Goal: Task Accomplishment & Management: Complete application form

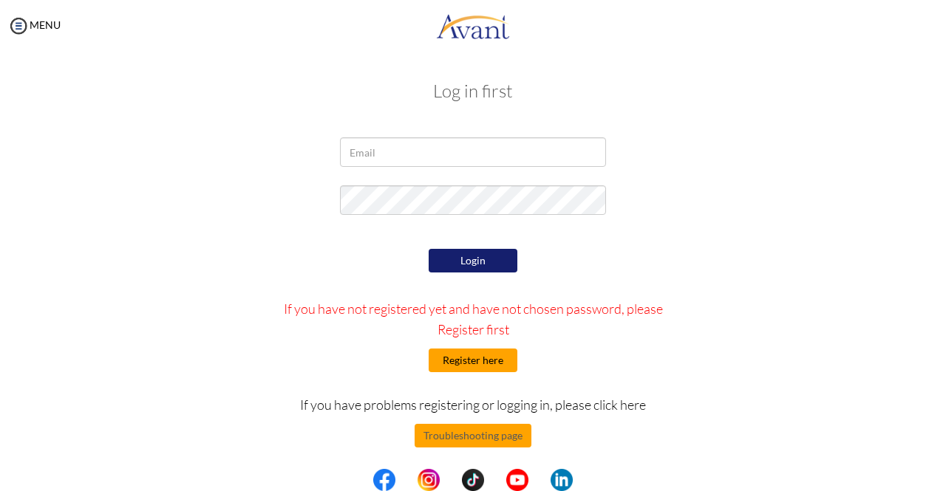
click at [474, 358] on button "Register here" at bounding box center [473, 361] width 89 height 24
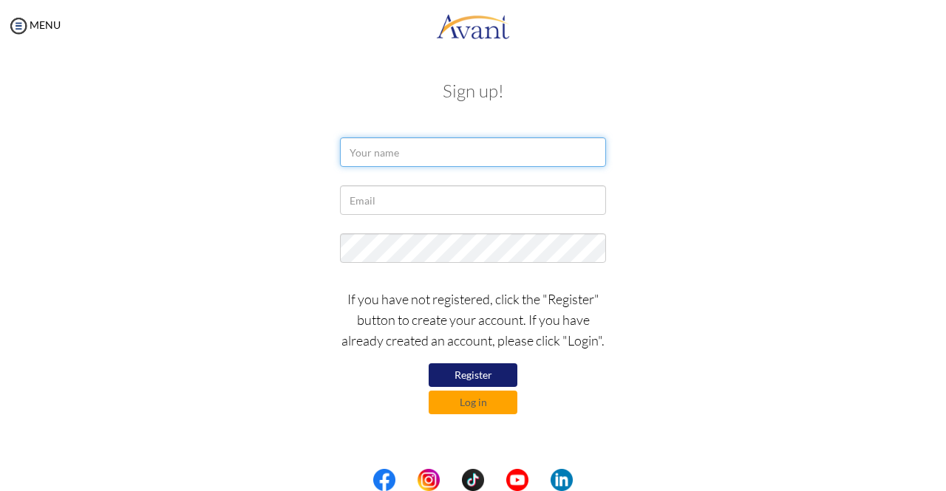
click at [398, 143] on input "text" at bounding box center [473, 152] width 266 height 30
type input "a"
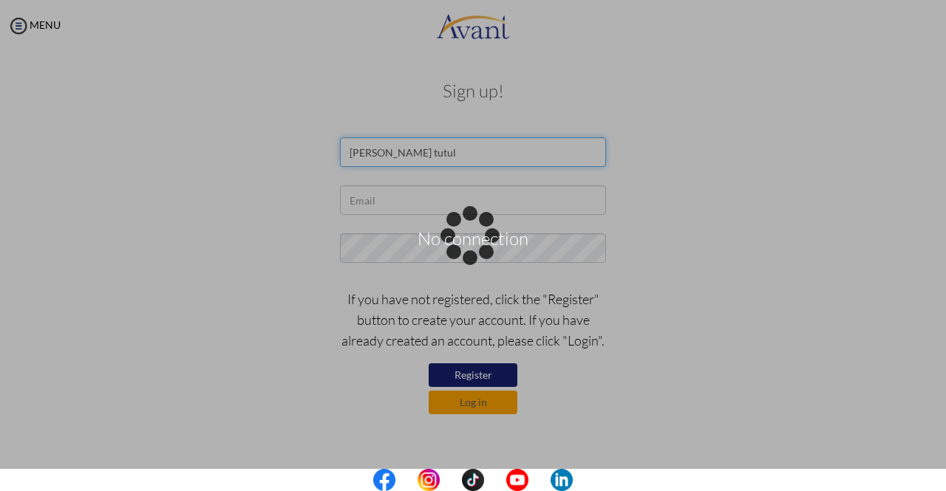
type input "ariful haque tutul"
click at [463, 236] on div "No connection" at bounding box center [473, 246] width 21 height 21
click at [463, 236] on div "Data check..." at bounding box center [473, 246] width 21 height 21
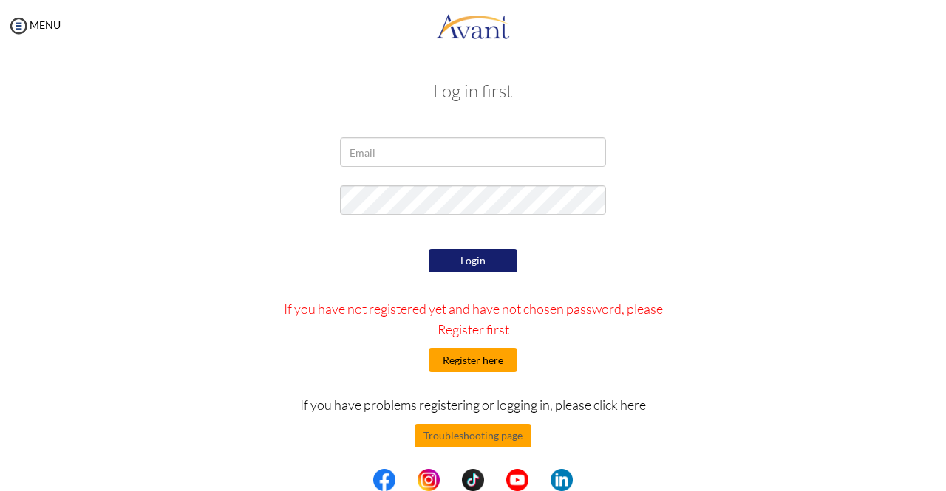
click at [476, 361] on button "Register here" at bounding box center [473, 361] width 89 height 24
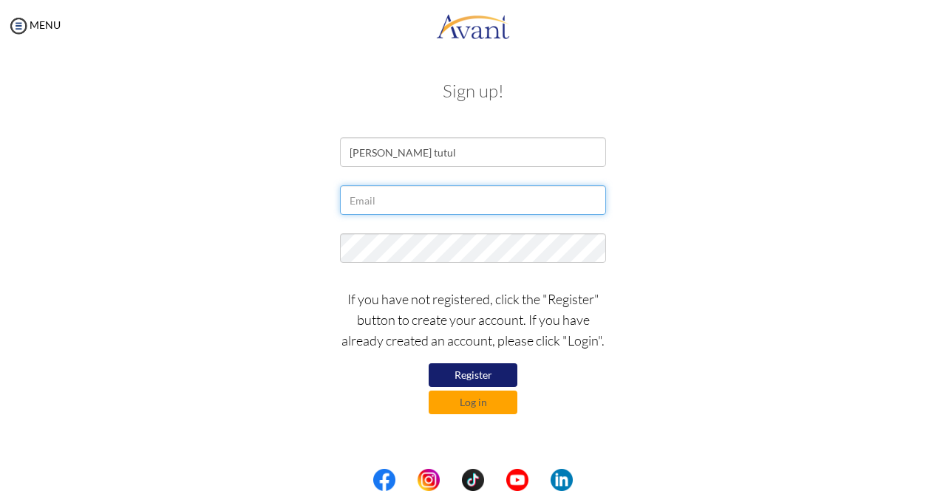
click at [412, 199] on input "text" at bounding box center [473, 200] width 266 height 30
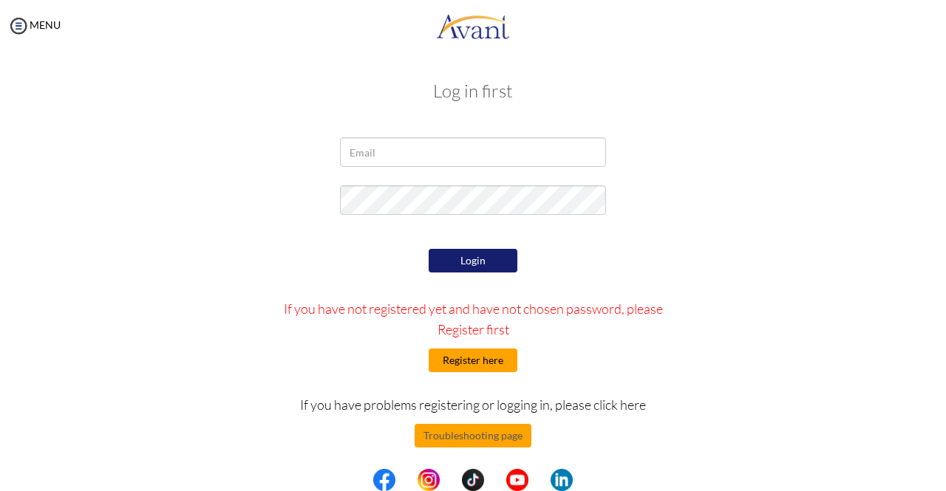
click at [468, 367] on button "Register here" at bounding box center [473, 361] width 89 height 24
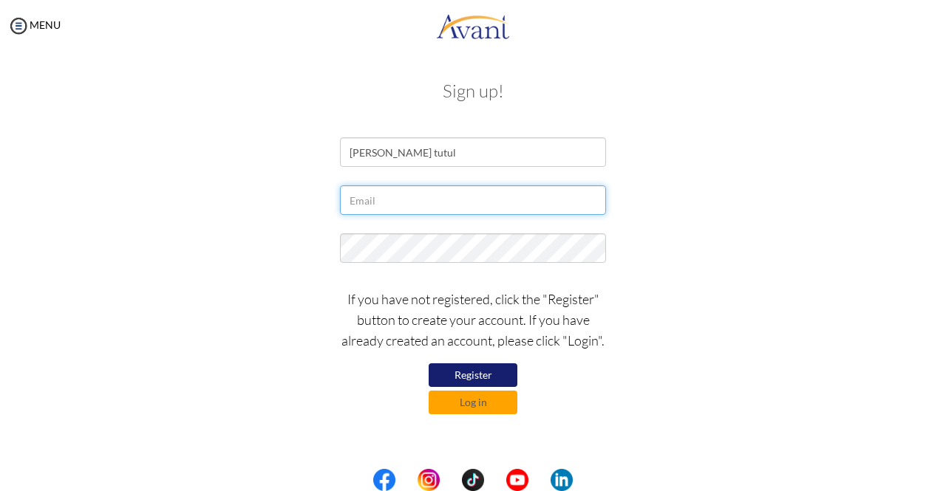
click at [401, 194] on input "text" at bounding box center [473, 200] width 266 height 30
type input "arif.tutul88@gamil.com"
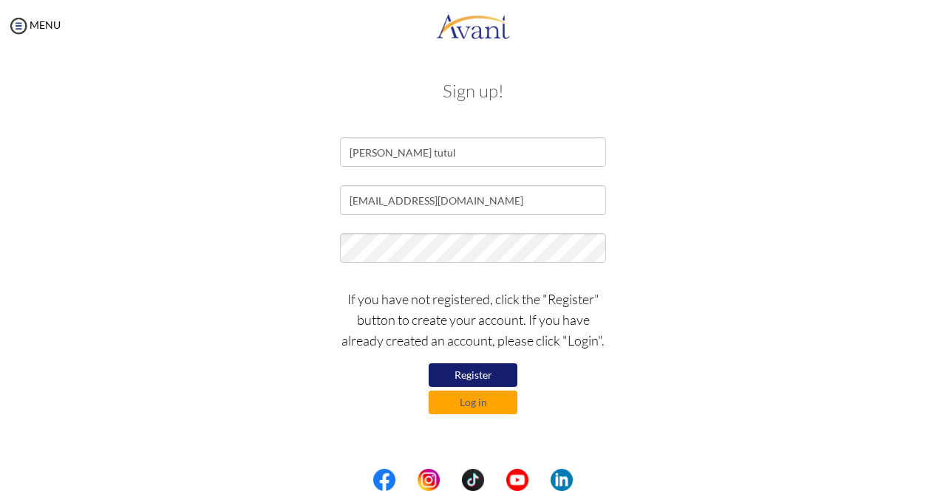
click at [468, 373] on button "Register" at bounding box center [473, 376] width 89 height 24
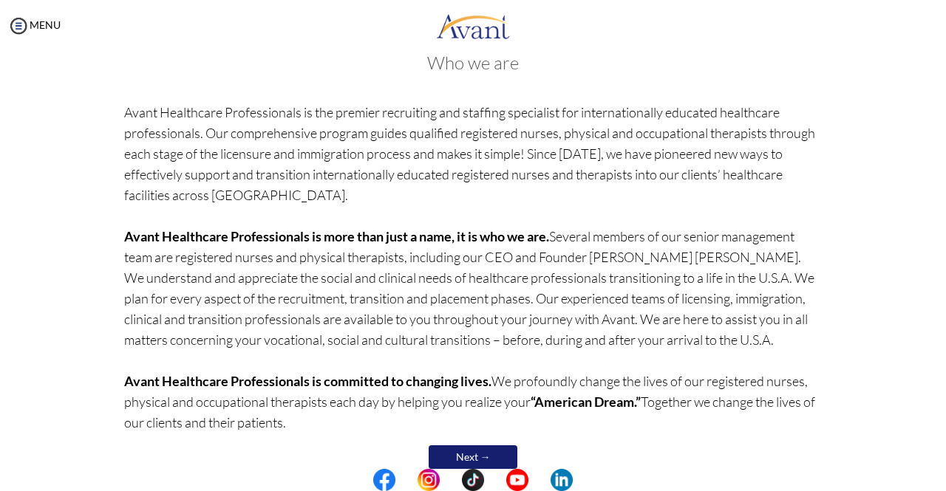
scroll to position [105, 0]
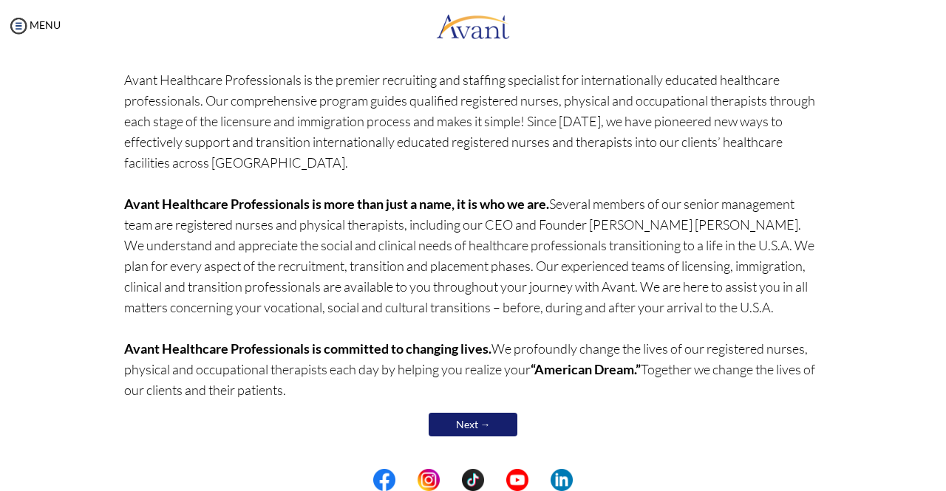
click at [468, 426] on link "Next →" at bounding box center [473, 425] width 89 height 24
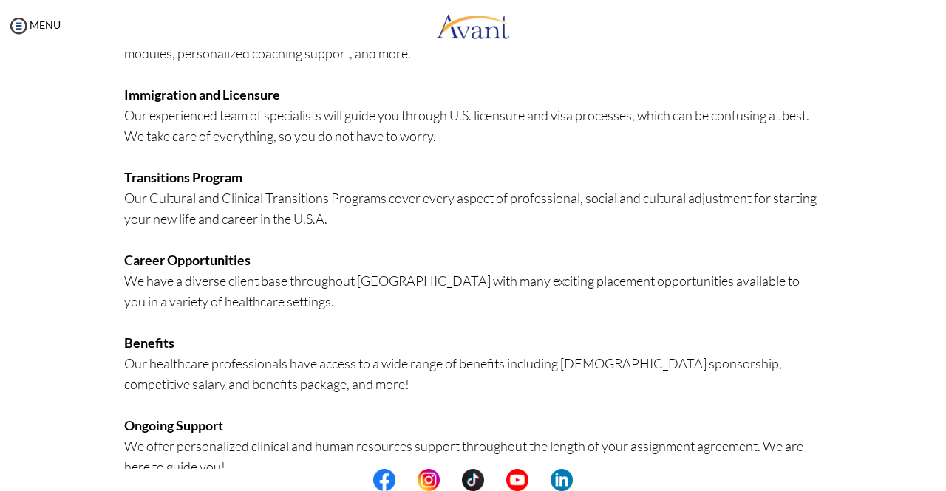
scroll to position [339, 0]
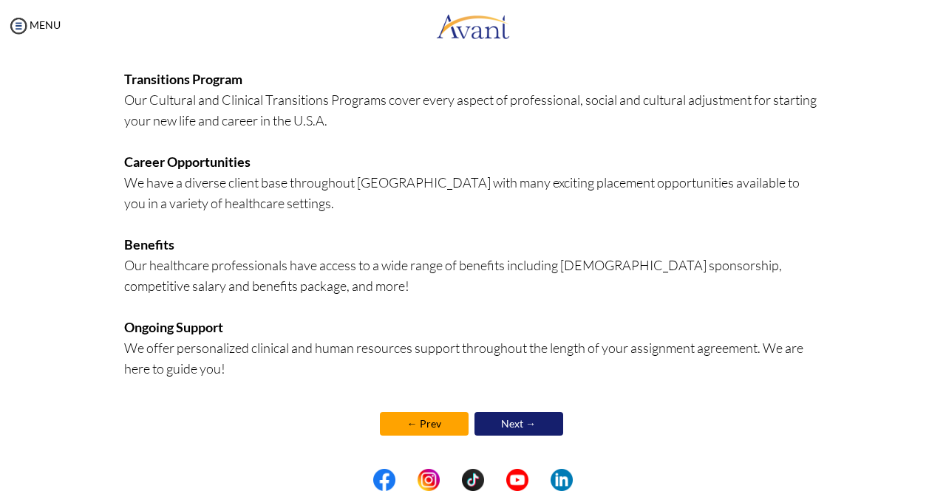
click at [528, 429] on link "Next →" at bounding box center [518, 424] width 89 height 24
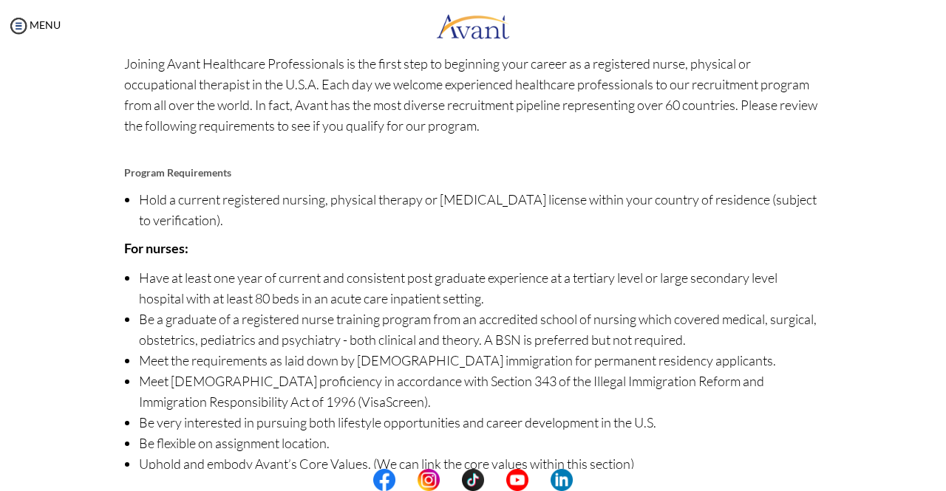
scroll to position [151, 0]
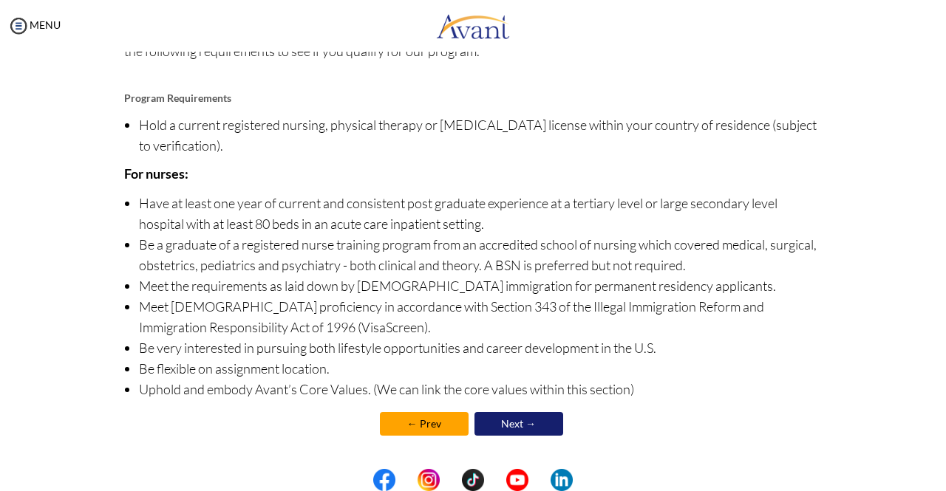
click at [532, 423] on link "Next →" at bounding box center [518, 424] width 89 height 24
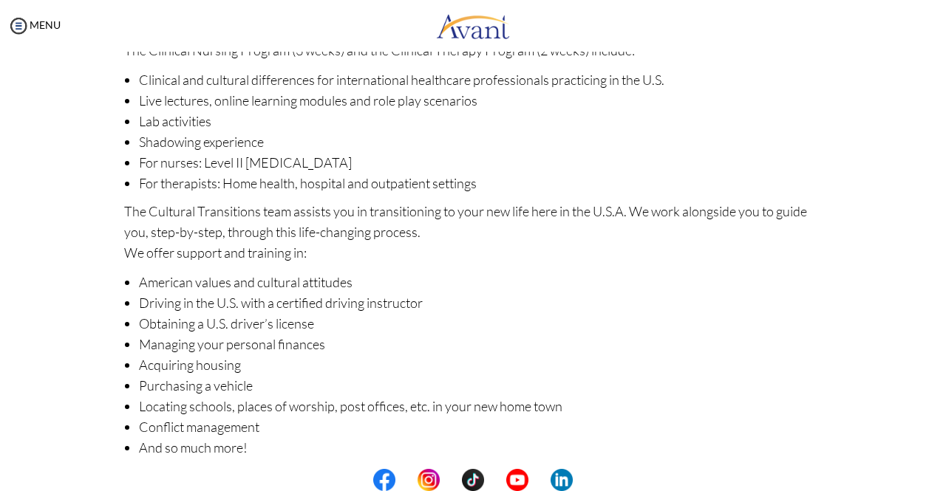
scroll to position [211, 0]
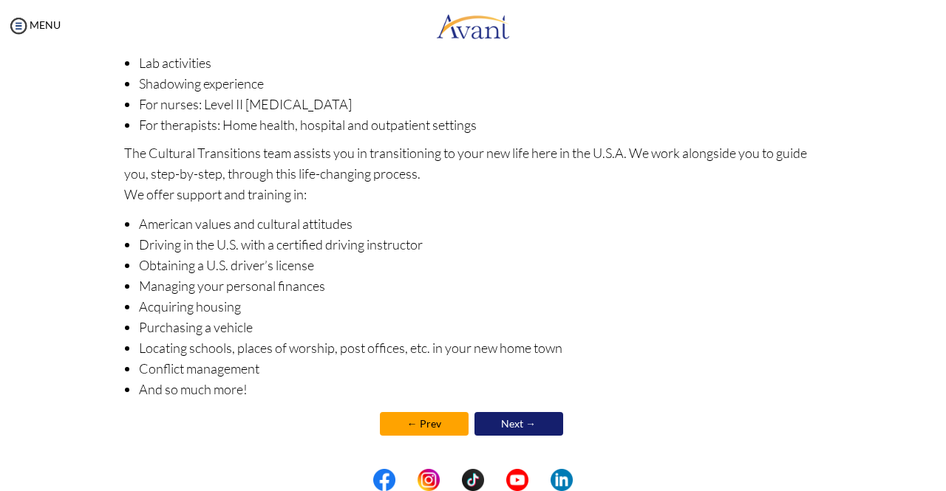
click at [528, 422] on link "Next →" at bounding box center [518, 424] width 89 height 24
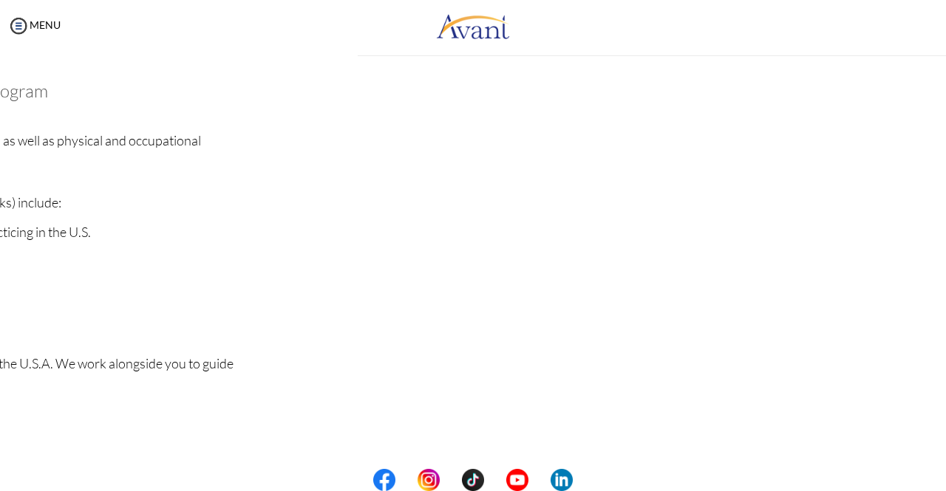
scroll to position [211, 0]
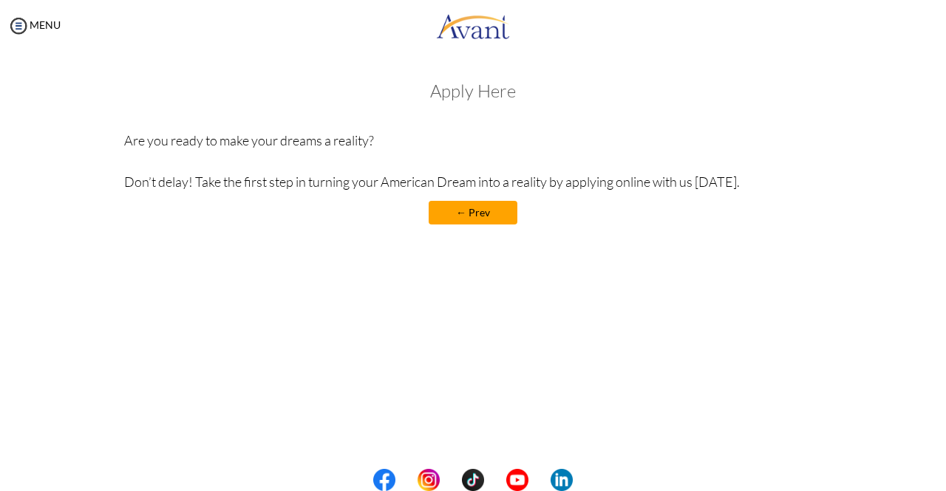
click at [473, 216] on link "← Prev" at bounding box center [473, 213] width 89 height 24
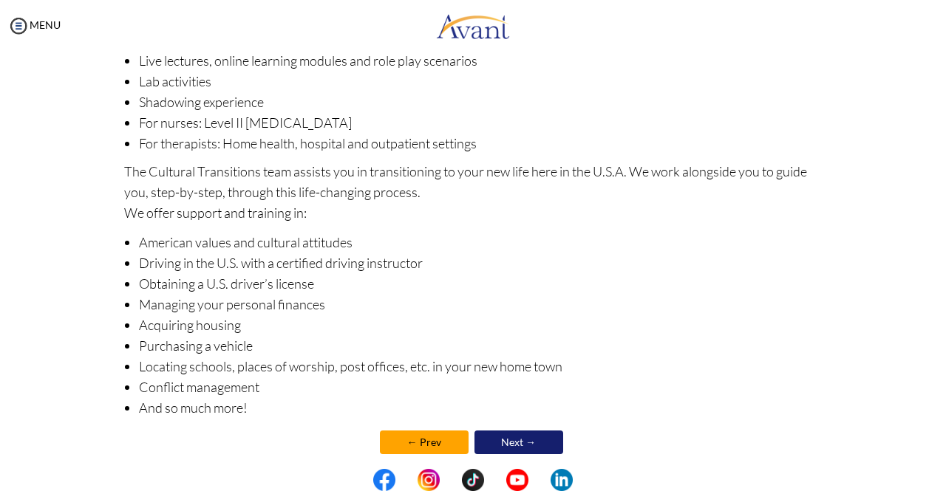
scroll to position [211, 0]
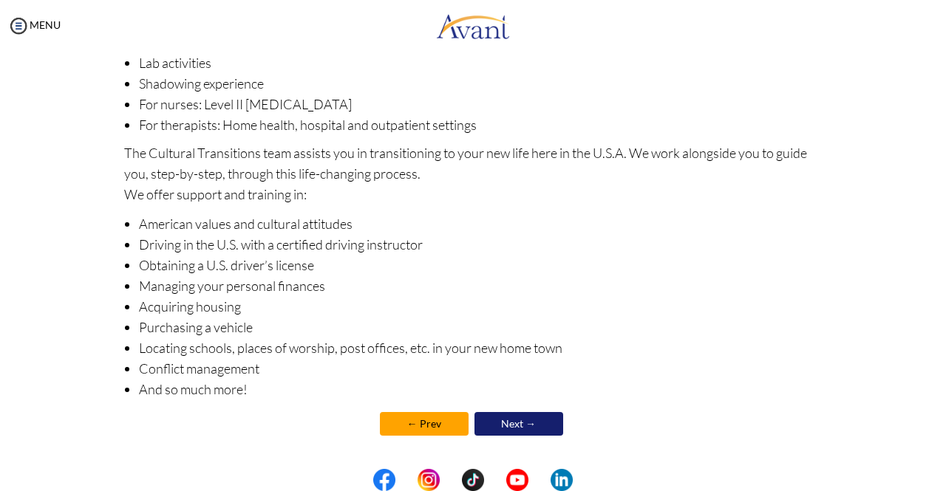
click at [523, 426] on link "Next →" at bounding box center [518, 424] width 89 height 24
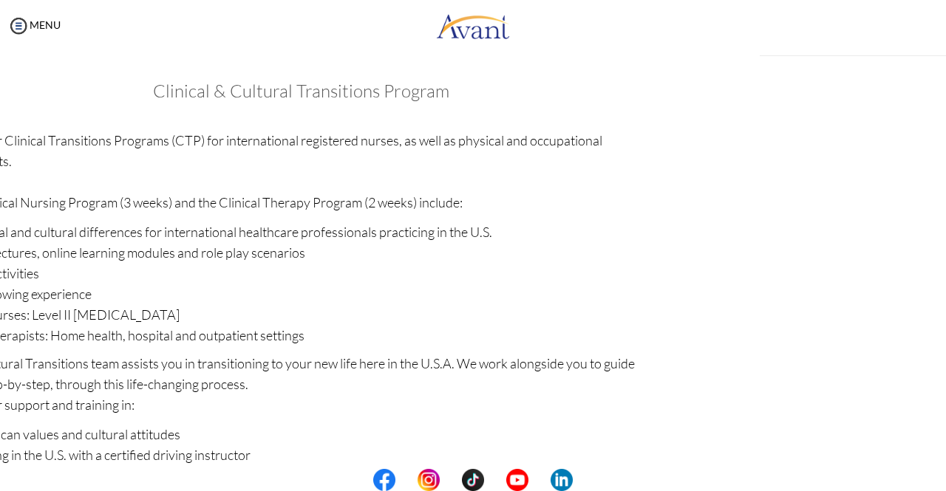
scroll to position [211, 0]
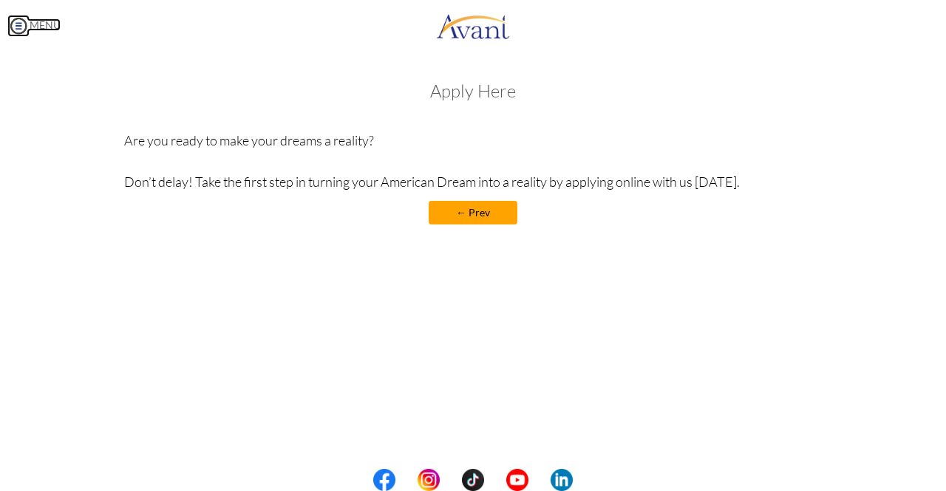
click at [15, 23] on img at bounding box center [18, 26] width 22 height 22
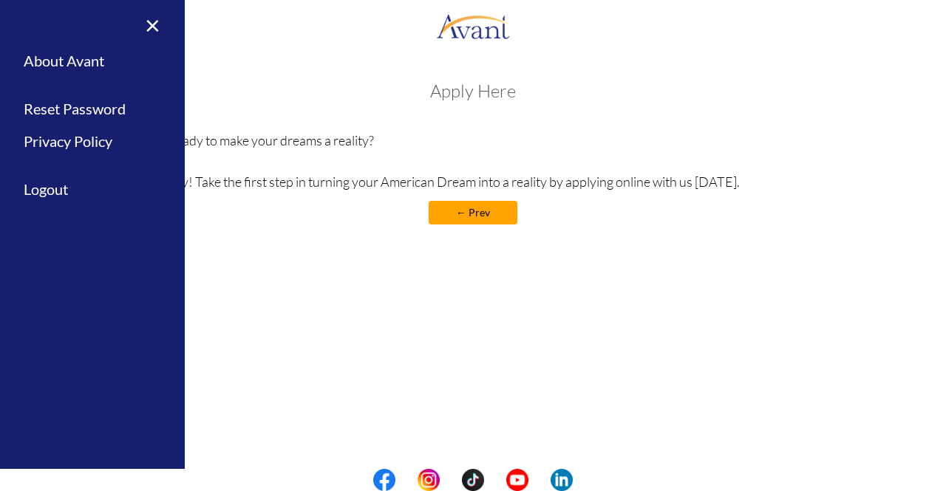
click at [311, 63] on div "My Status What is the next step? We would like you to watch the introductory vi…" at bounding box center [473, 297] width 946 height 491
click at [498, 267] on div "Welcome! Who we are Avant Healthcare Professionals is the premier recruiting an…" at bounding box center [473, 189] width 916 height 247
click at [149, 24] on link "×" at bounding box center [143, 25] width 45 height 50
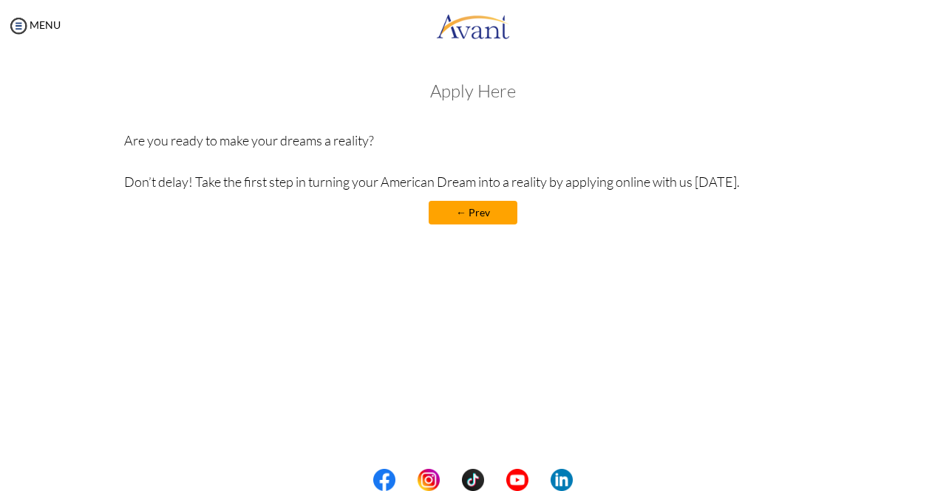
click at [462, 215] on link "← Prev" at bounding box center [473, 213] width 89 height 24
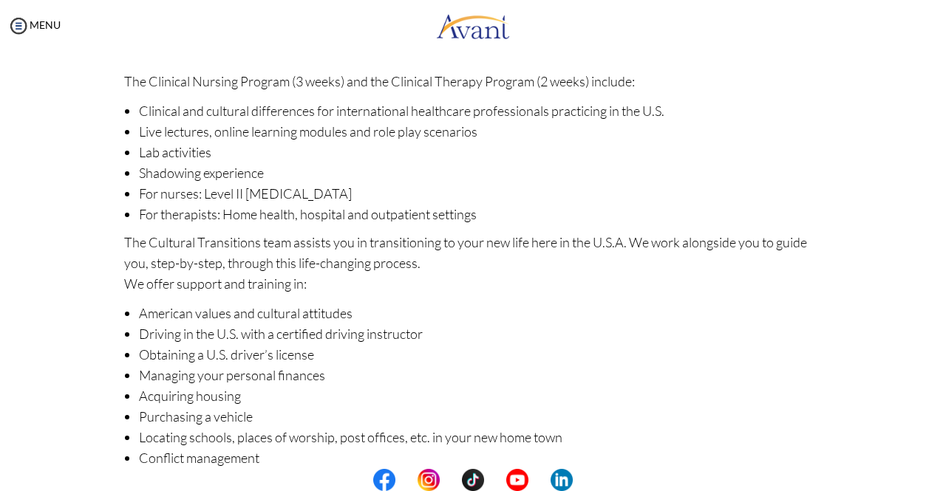
scroll to position [211, 0]
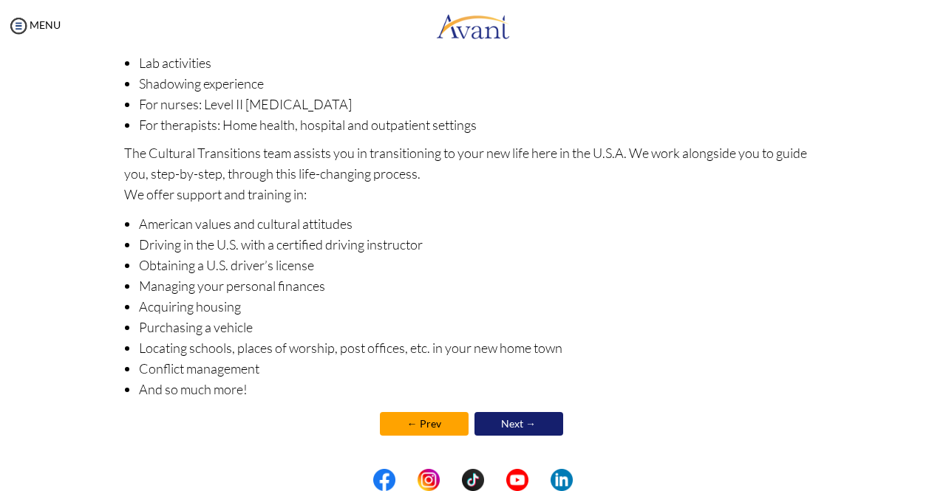
click at [511, 427] on link "Next →" at bounding box center [518, 424] width 89 height 24
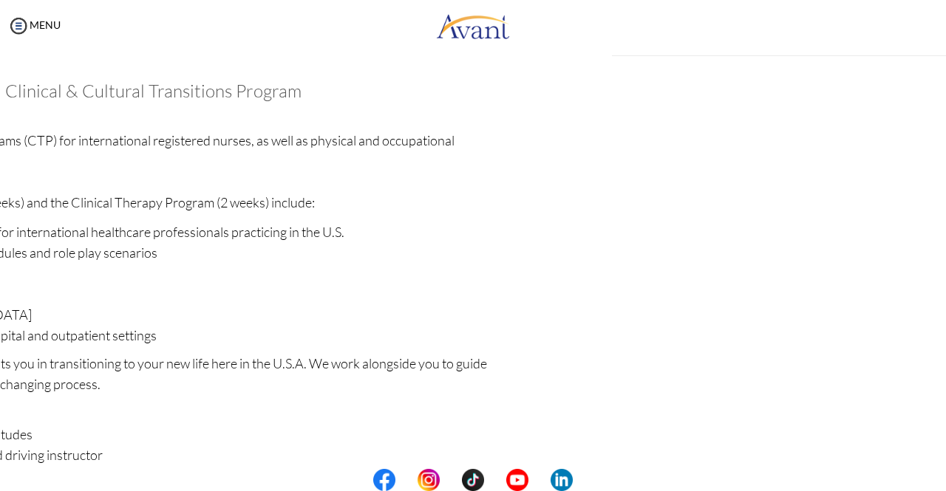
scroll to position [211, 0]
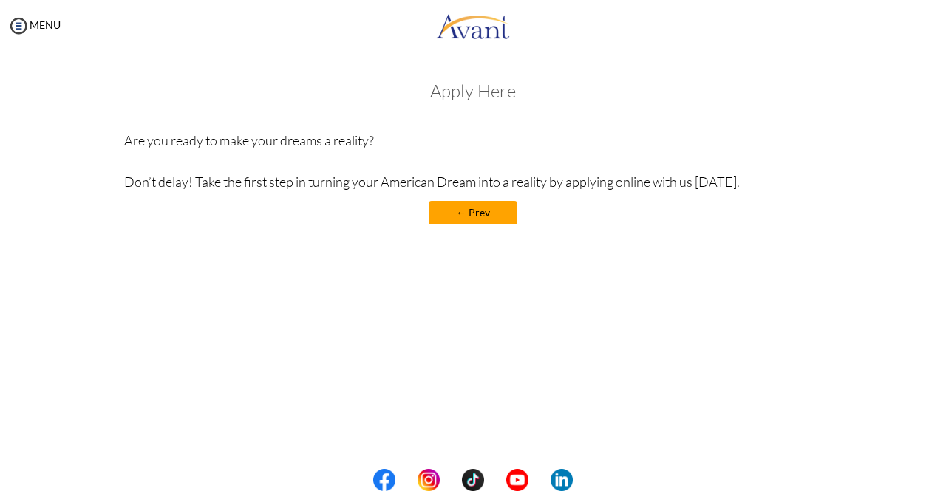
click at [457, 216] on link "← Prev" at bounding box center [473, 213] width 89 height 24
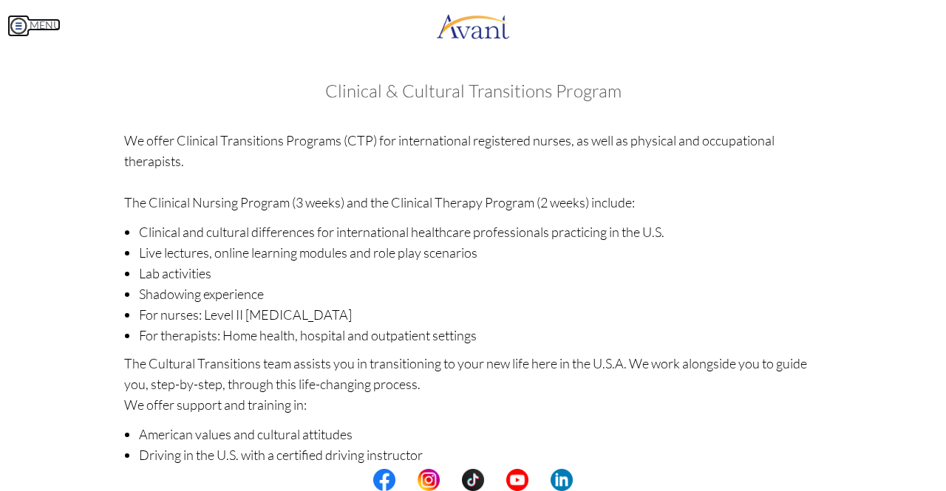
click at [18, 24] on img at bounding box center [18, 26] width 22 height 22
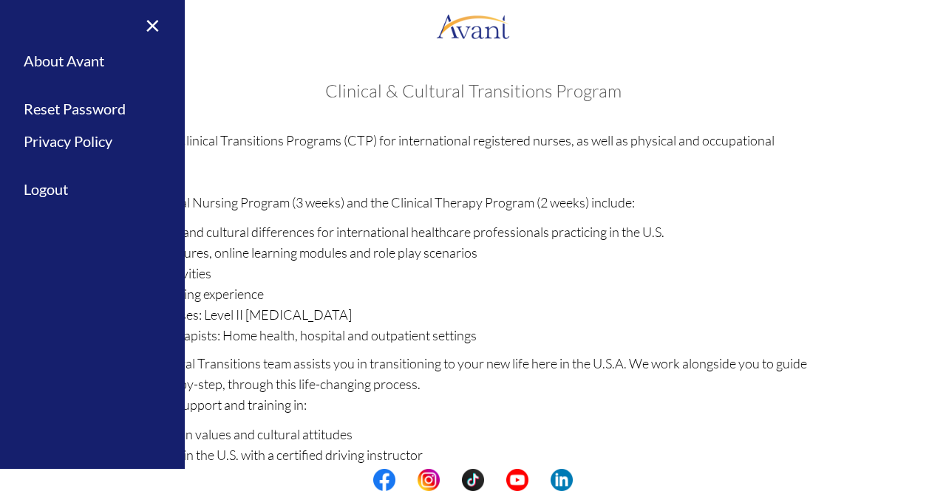
click at [507, 59] on div "My Status What is the next step? We would like you to watch the introductory vi…" at bounding box center [473, 297] width 946 height 491
click at [499, 112] on div "Clinical & Cultural Transitions Program We offer Clinical Transitions Programs …" at bounding box center [473, 373] width 698 height 584
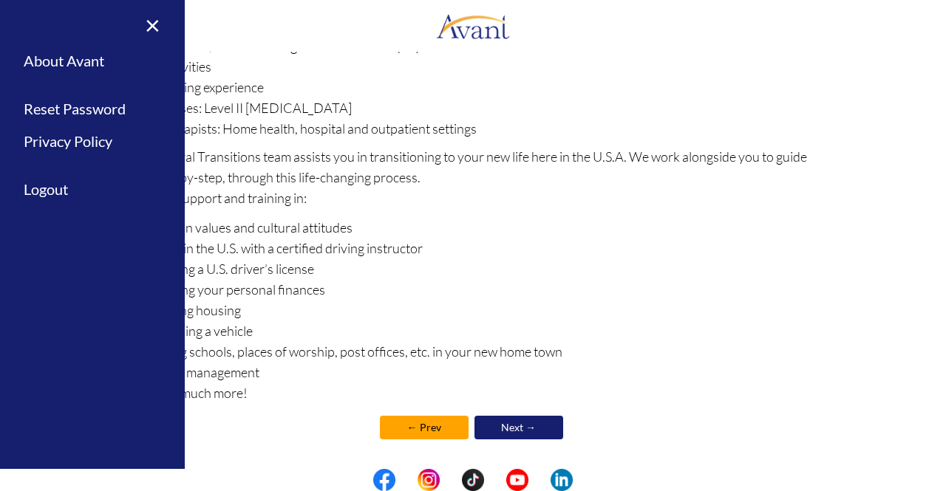
scroll to position [211, 0]
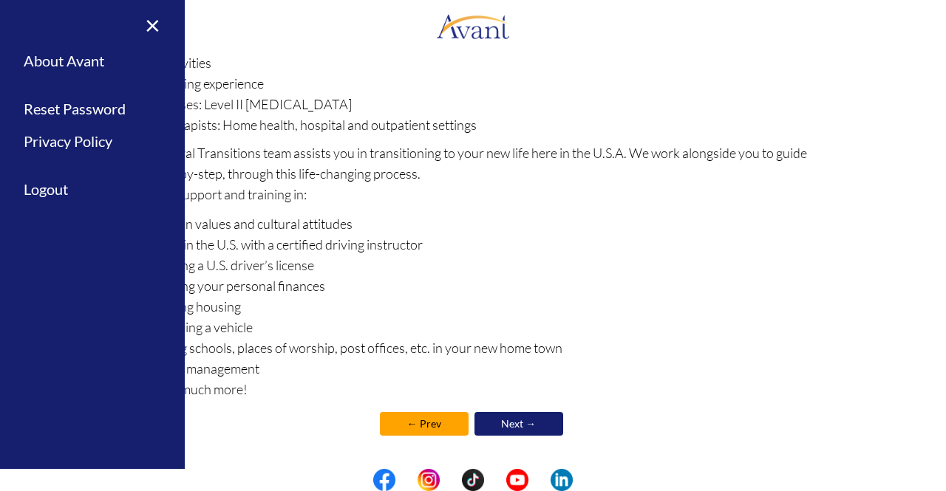
click at [538, 423] on link "Next →" at bounding box center [518, 424] width 89 height 24
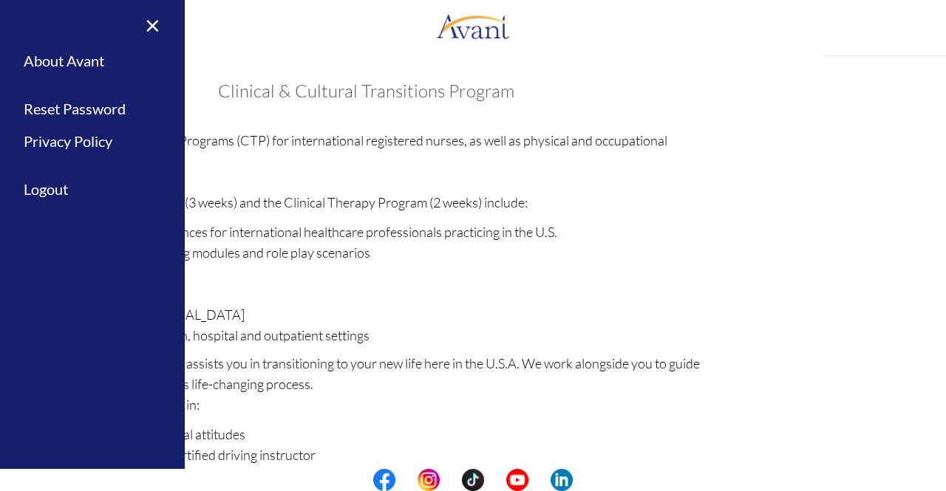
scroll to position [211, 0]
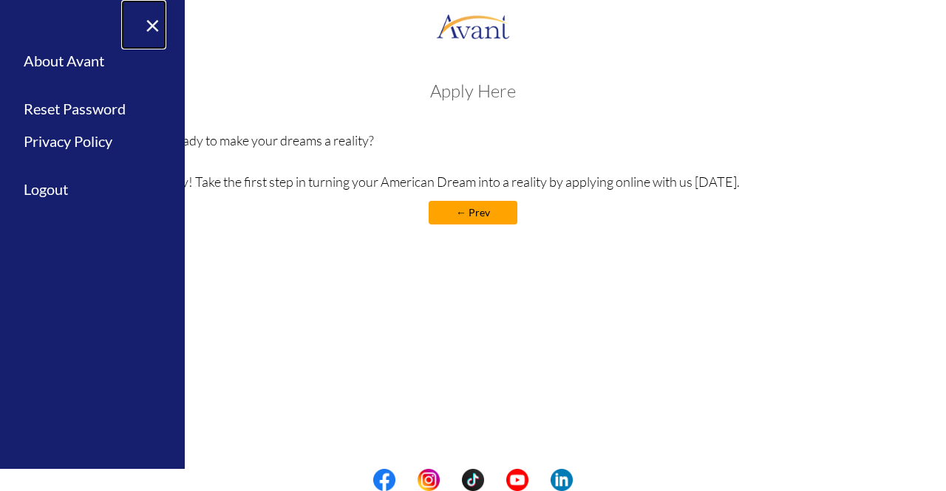
click at [151, 30] on link "×" at bounding box center [143, 25] width 45 height 50
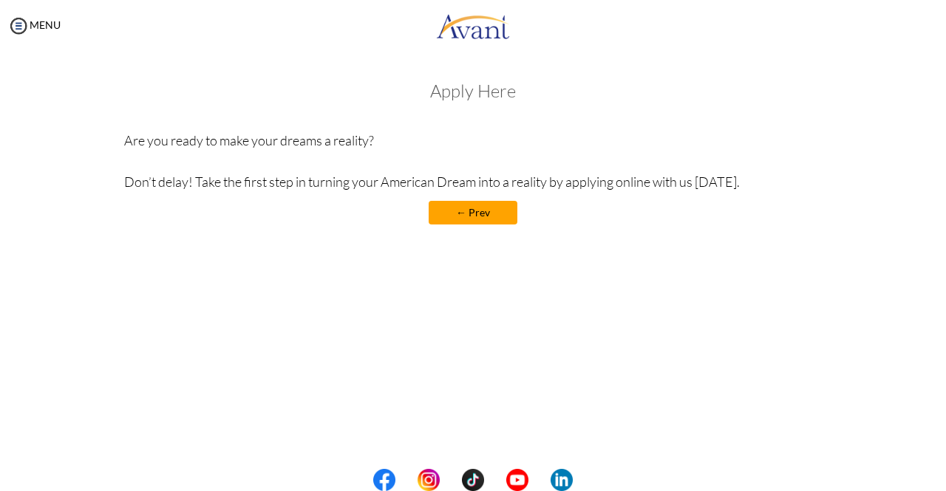
click at [482, 220] on link "← Prev" at bounding box center [473, 213] width 89 height 24
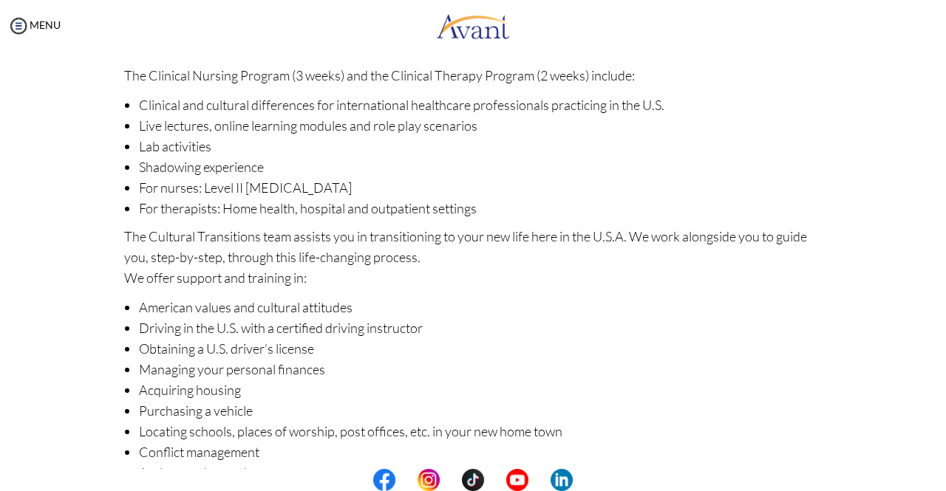
scroll to position [211, 0]
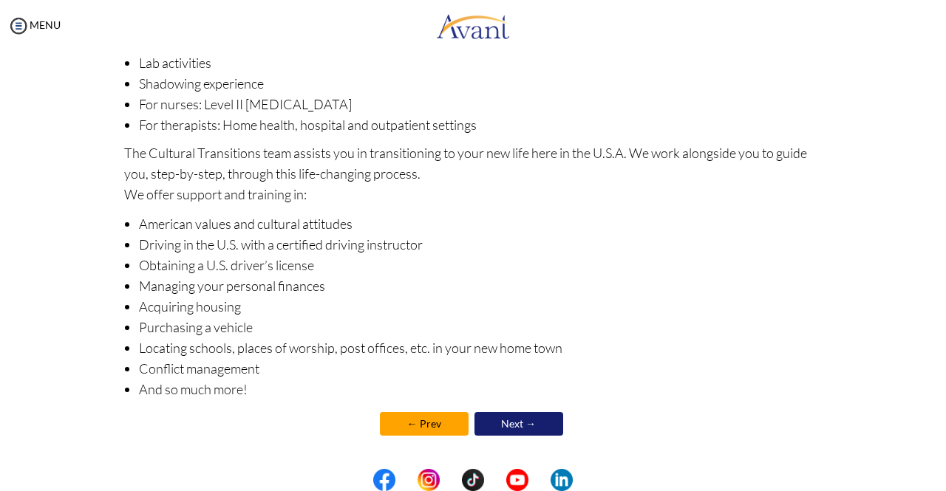
click at [519, 425] on link "Next →" at bounding box center [518, 424] width 89 height 24
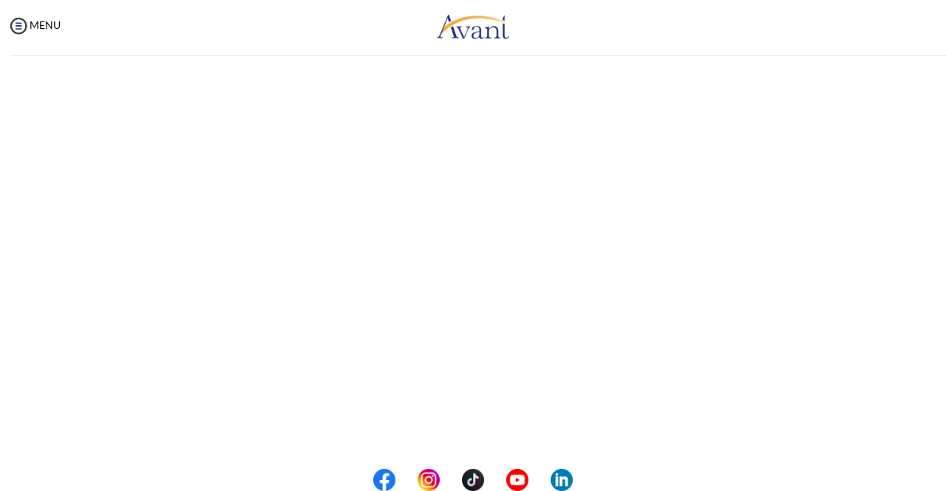
scroll to position [0, 0]
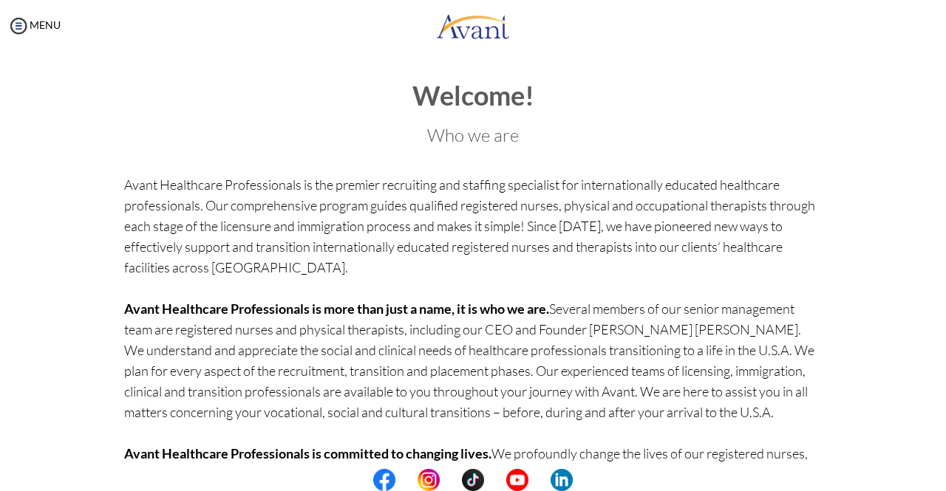
scroll to position [105, 0]
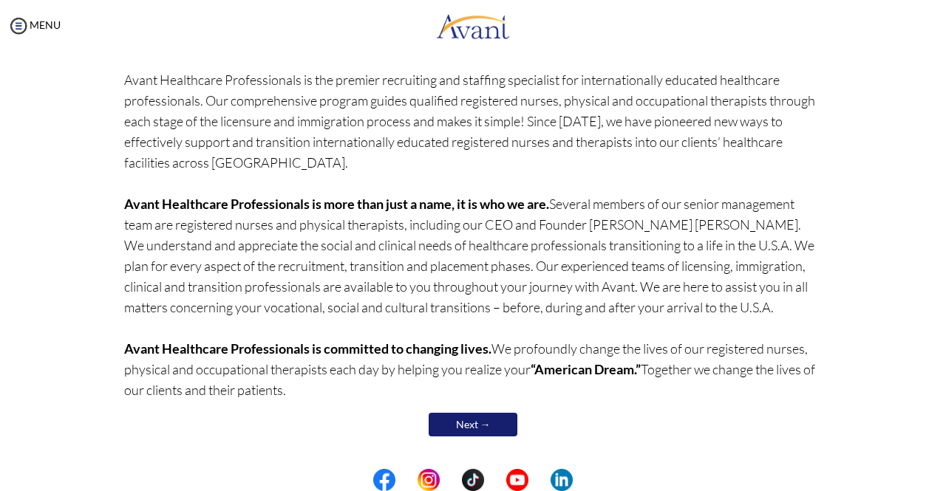
click at [457, 425] on link "Next →" at bounding box center [473, 425] width 89 height 24
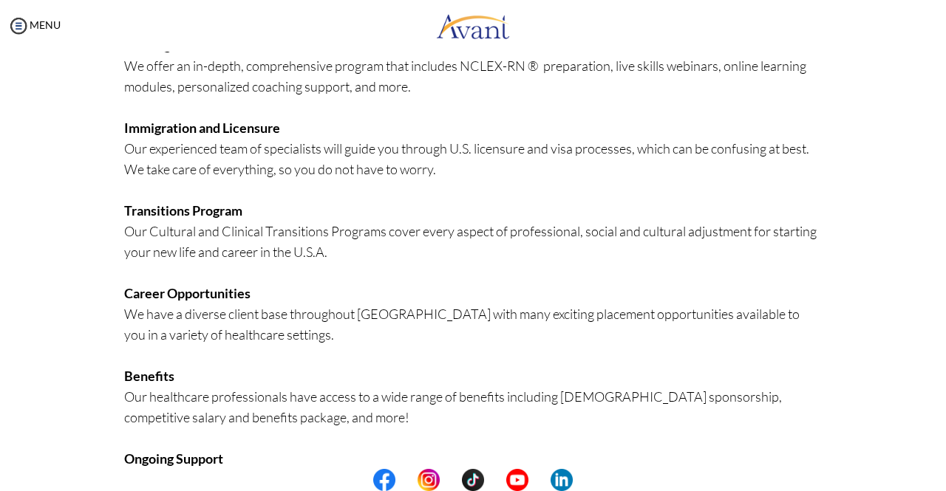
scroll to position [339, 0]
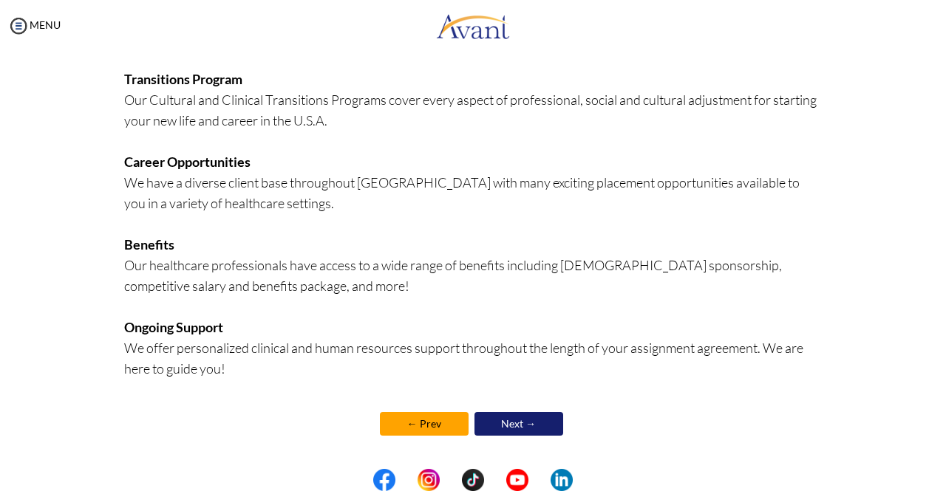
click at [527, 426] on link "Next →" at bounding box center [518, 424] width 89 height 24
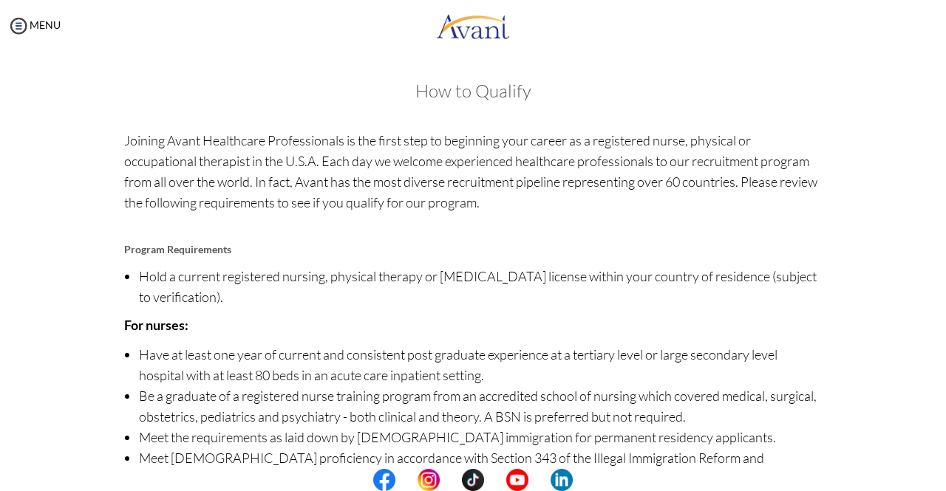
scroll to position [151, 0]
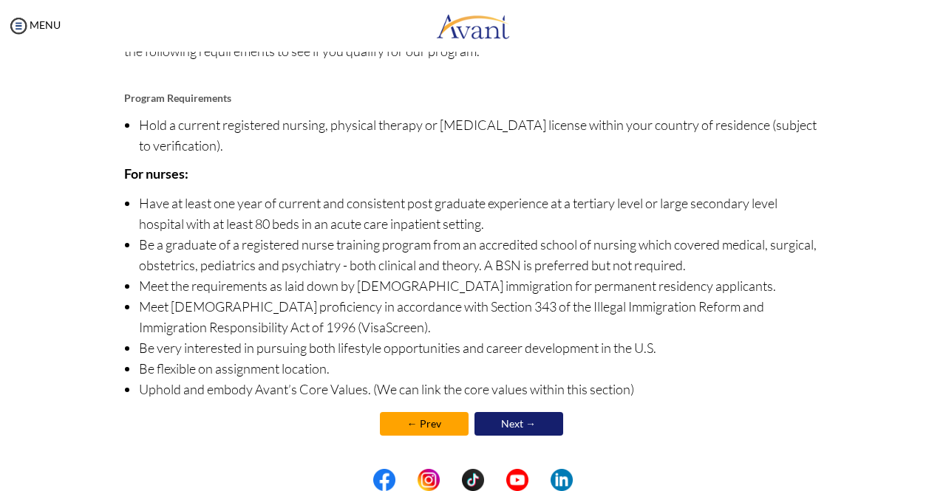
click at [508, 429] on link "Next →" at bounding box center [518, 424] width 89 height 24
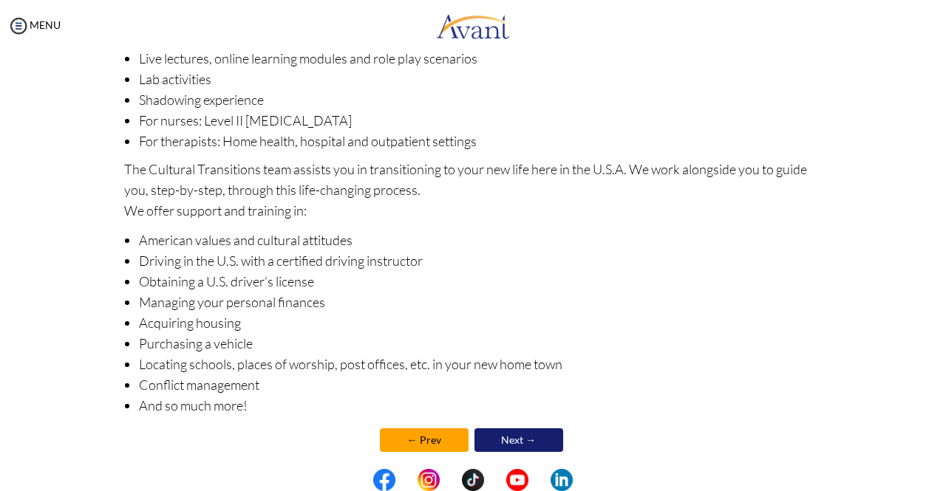
scroll to position [211, 0]
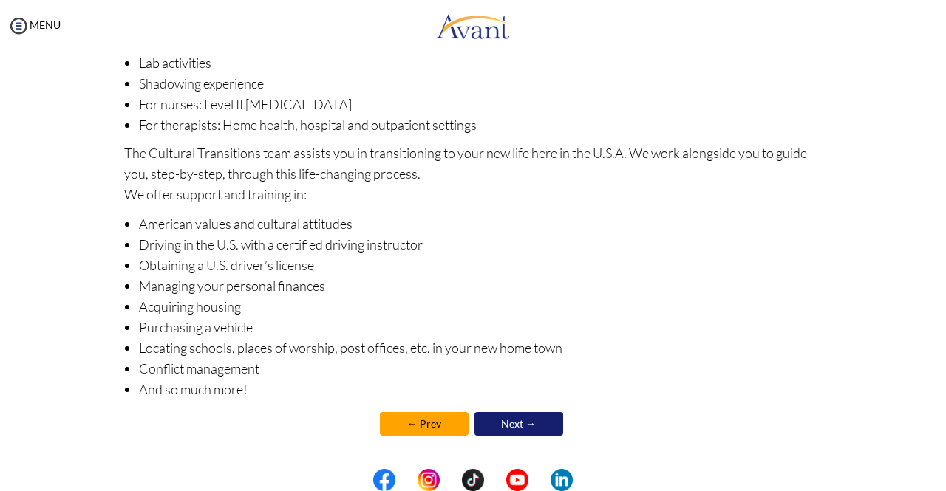
click at [516, 428] on link "Next →" at bounding box center [518, 424] width 89 height 24
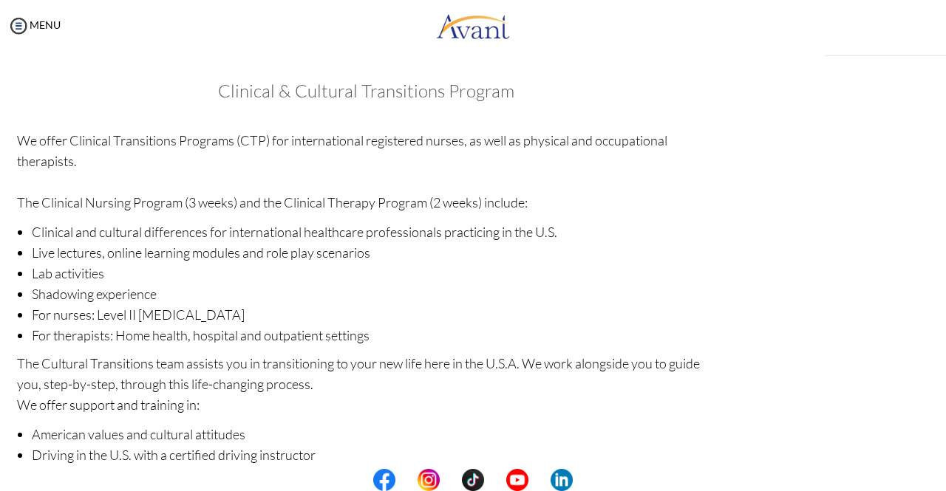
scroll to position [211, 0]
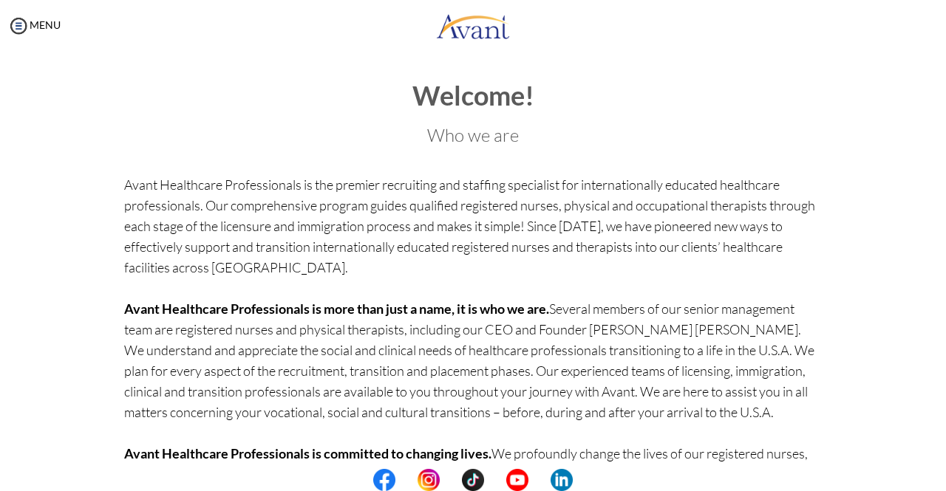
scroll to position [105, 0]
